Goal: Check status: Check status

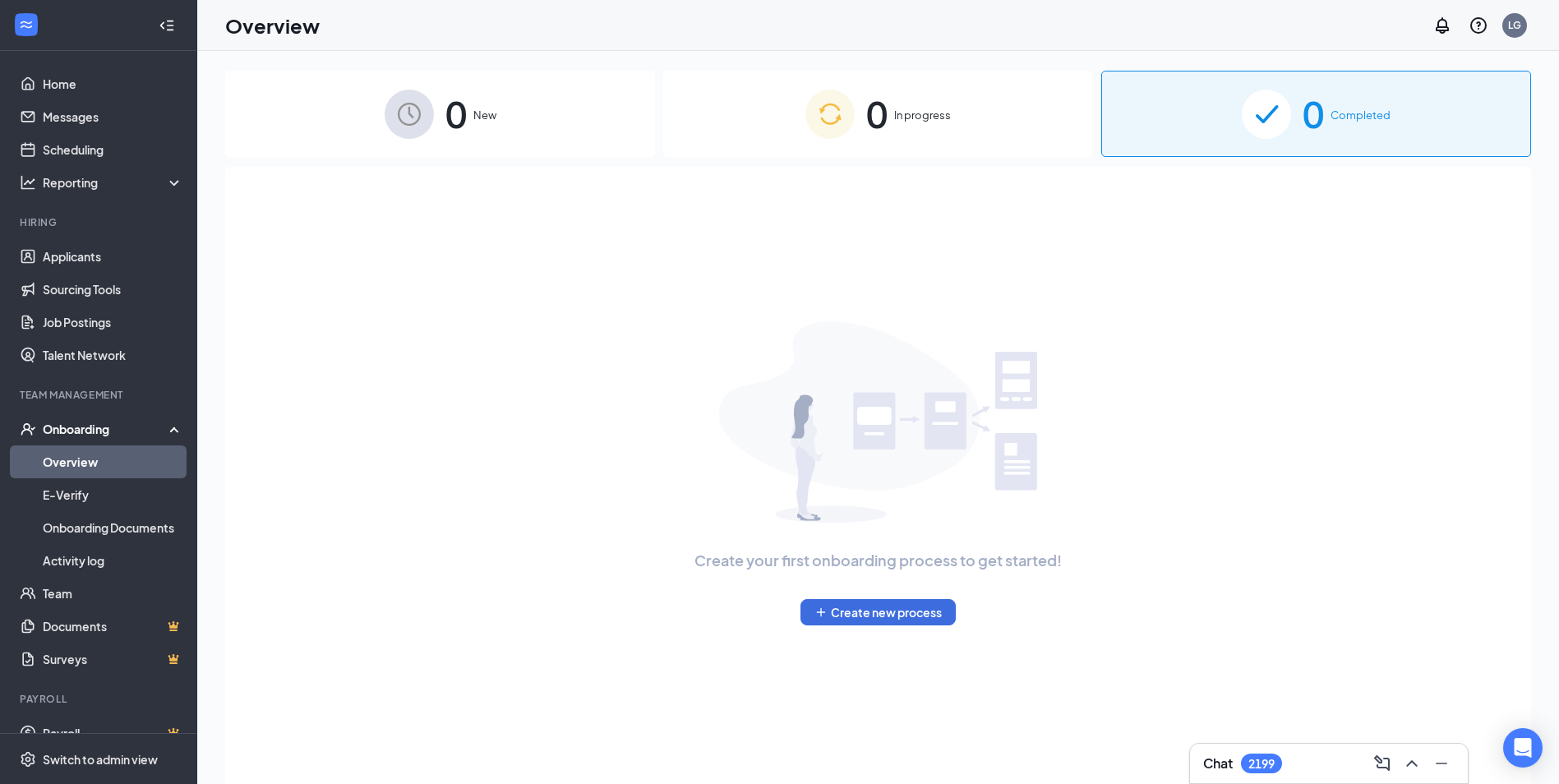
click at [978, 133] on div "0 In progress" at bounding box center [878, 113] width 430 height 86
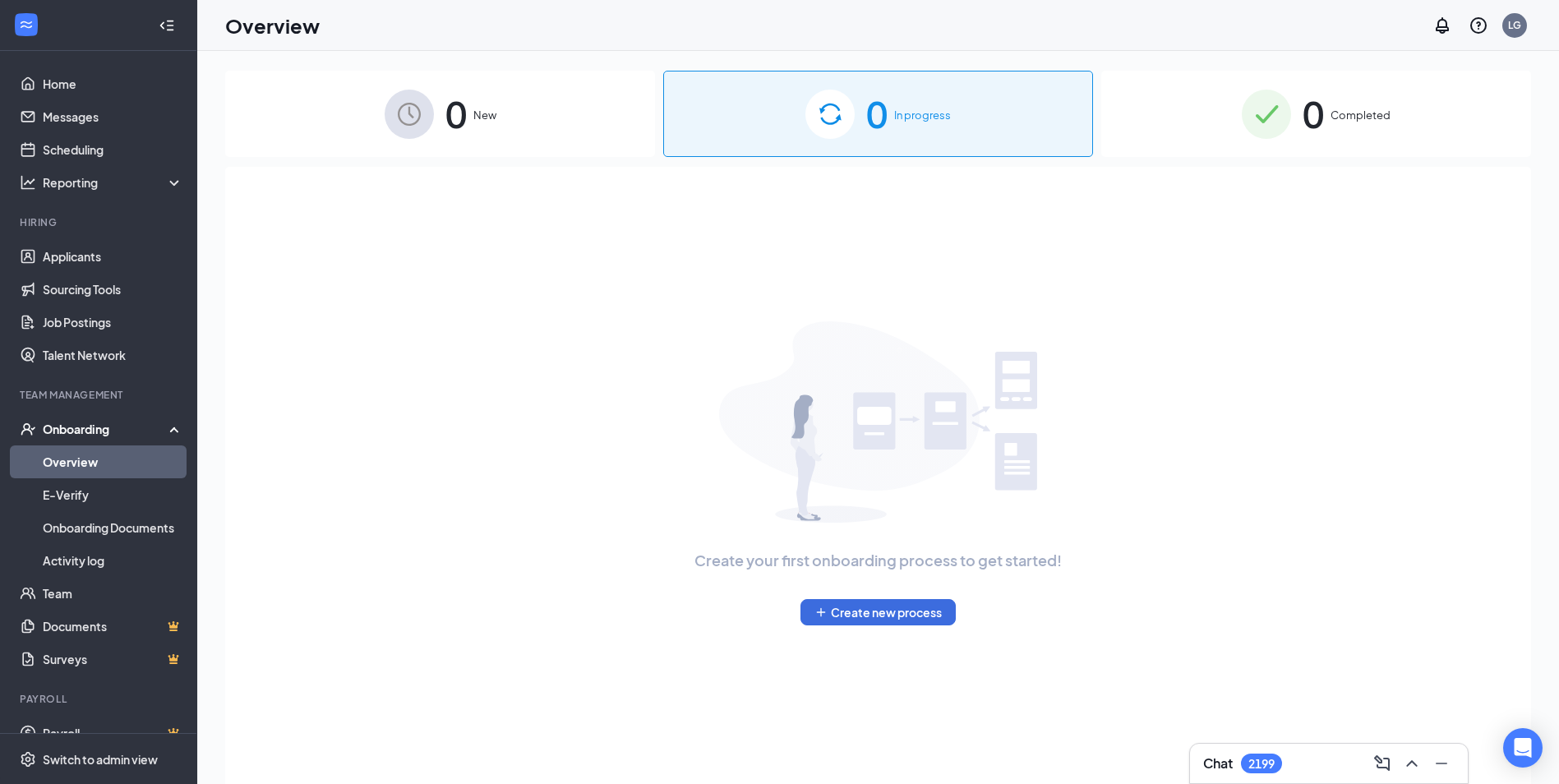
click at [1118, 123] on div "0 Completed" at bounding box center [1316, 113] width 430 height 86
